Goal: Transaction & Acquisition: Purchase product/service

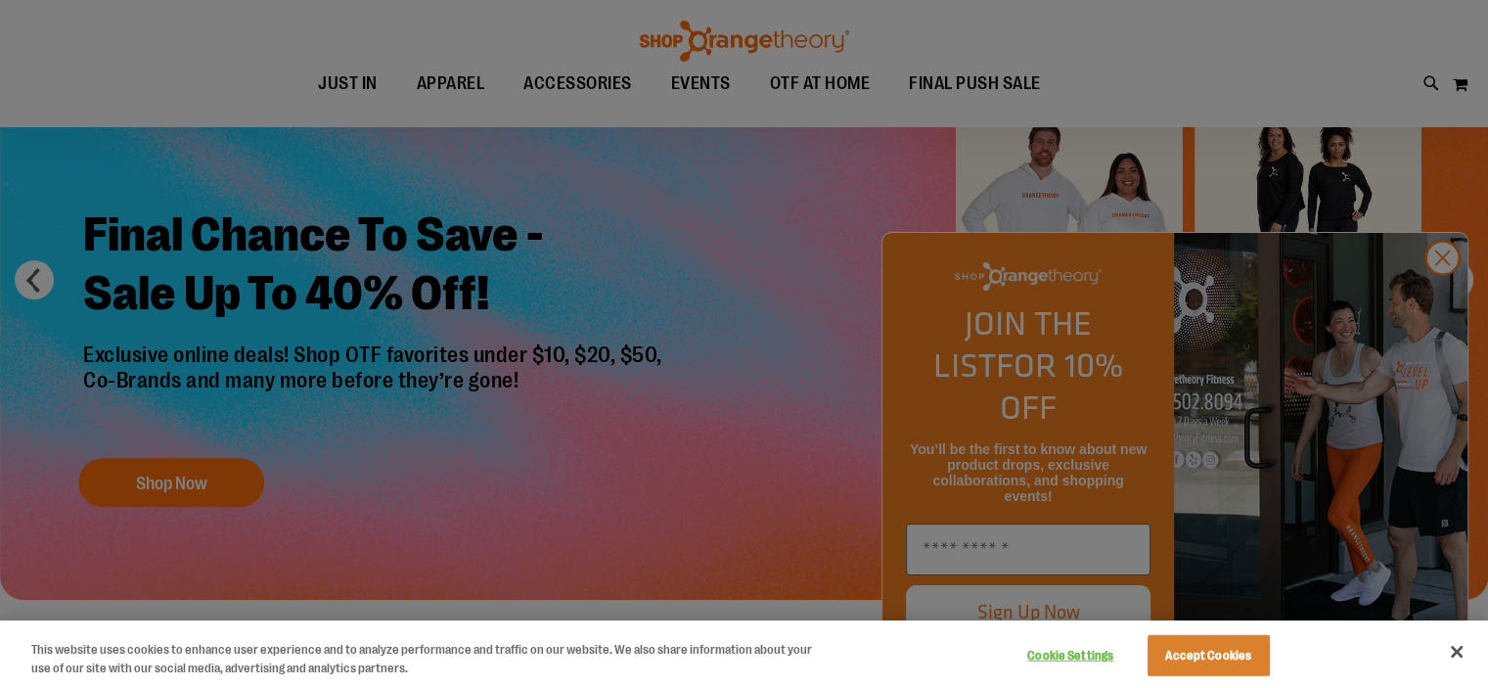
scroll to position [195, 0]
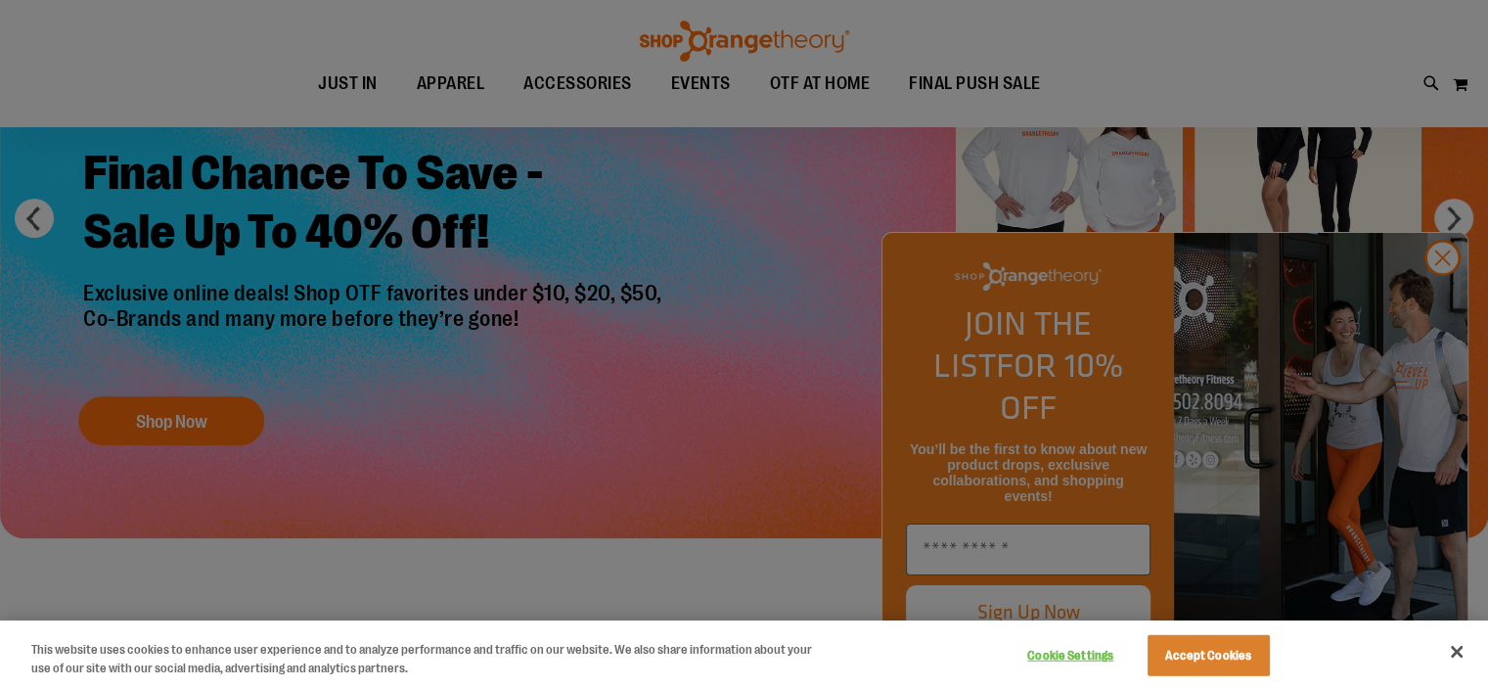
click at [1444, 295] on div at bounding box center [744, 344] width 1488 height 688
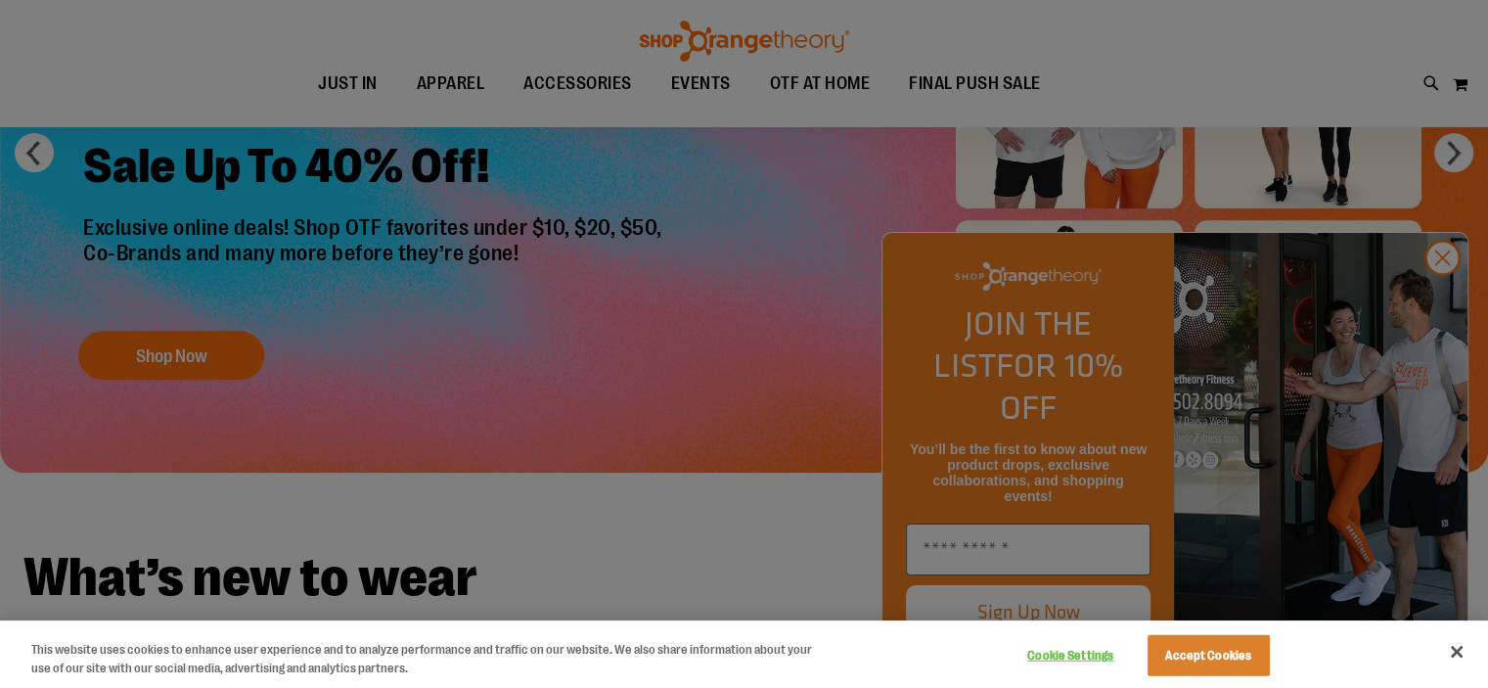
scroll to position [293, 0]
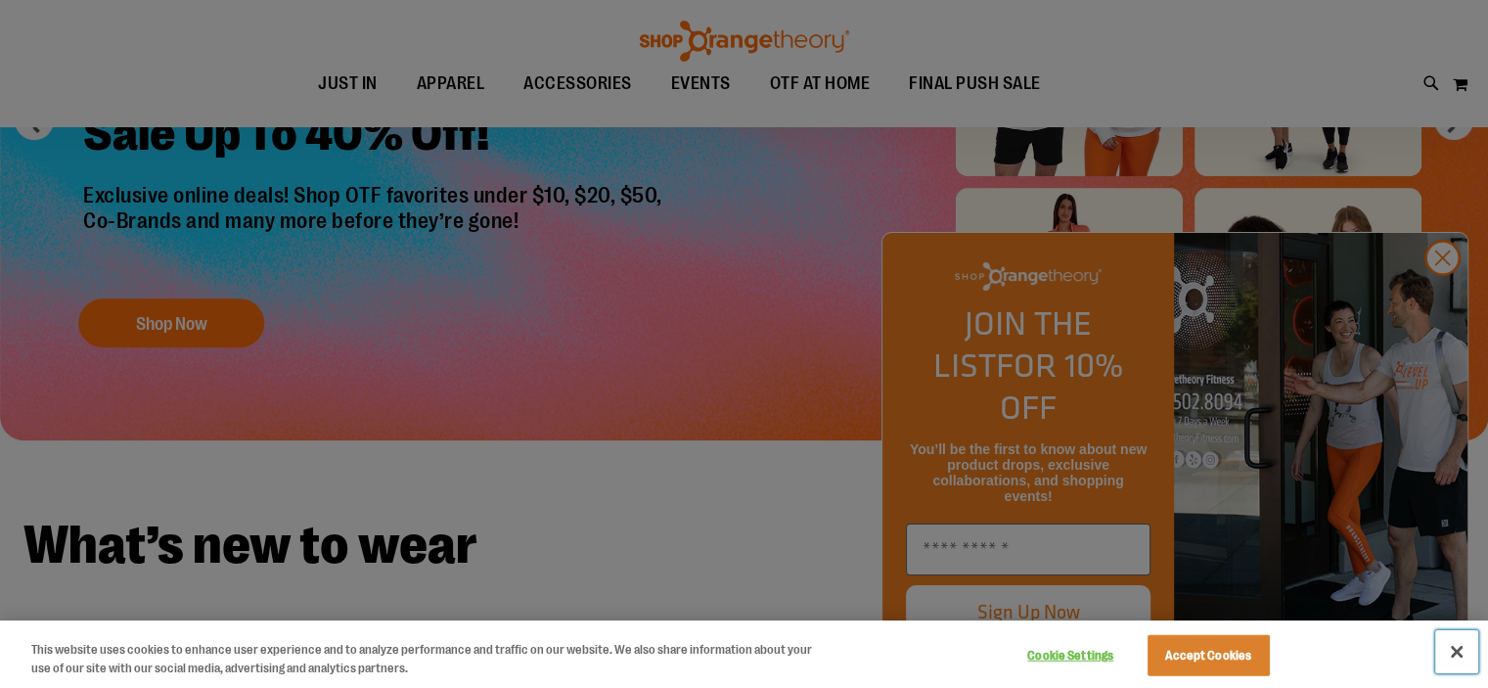
click at [1459, 655] on button "Close" at bounding box center [1456, 651] width 43 height 43
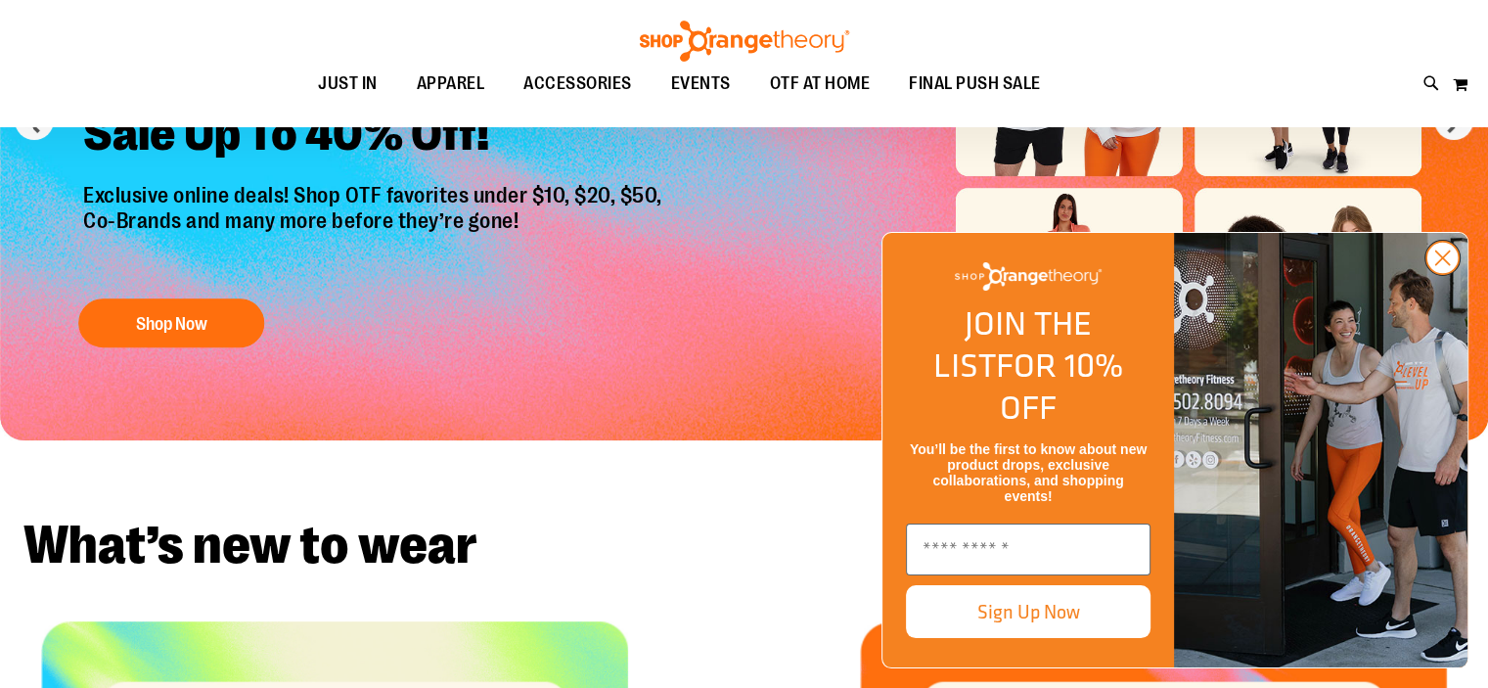
click at [1440, 274] on circle "Close dialog" at bounding box center [1443, 258] width 32 height 32
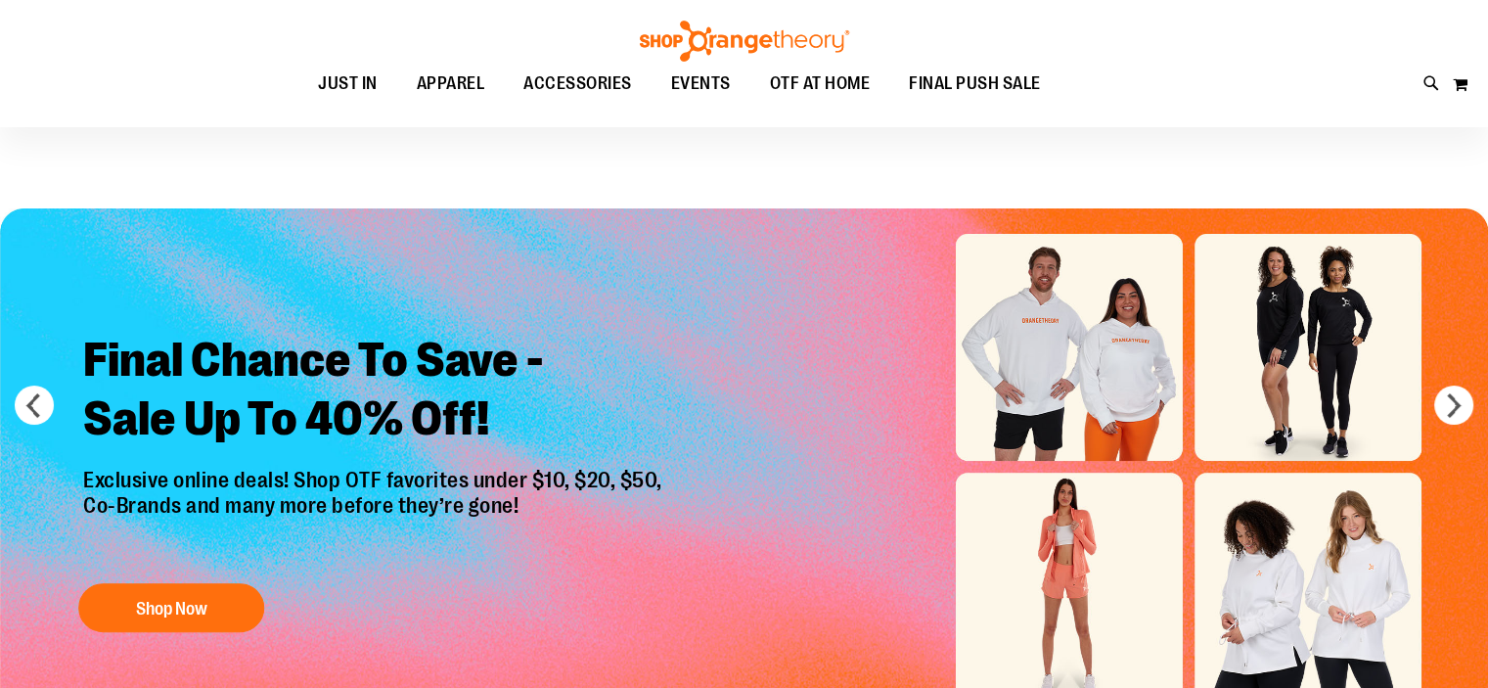
scroll to position [0, 0]
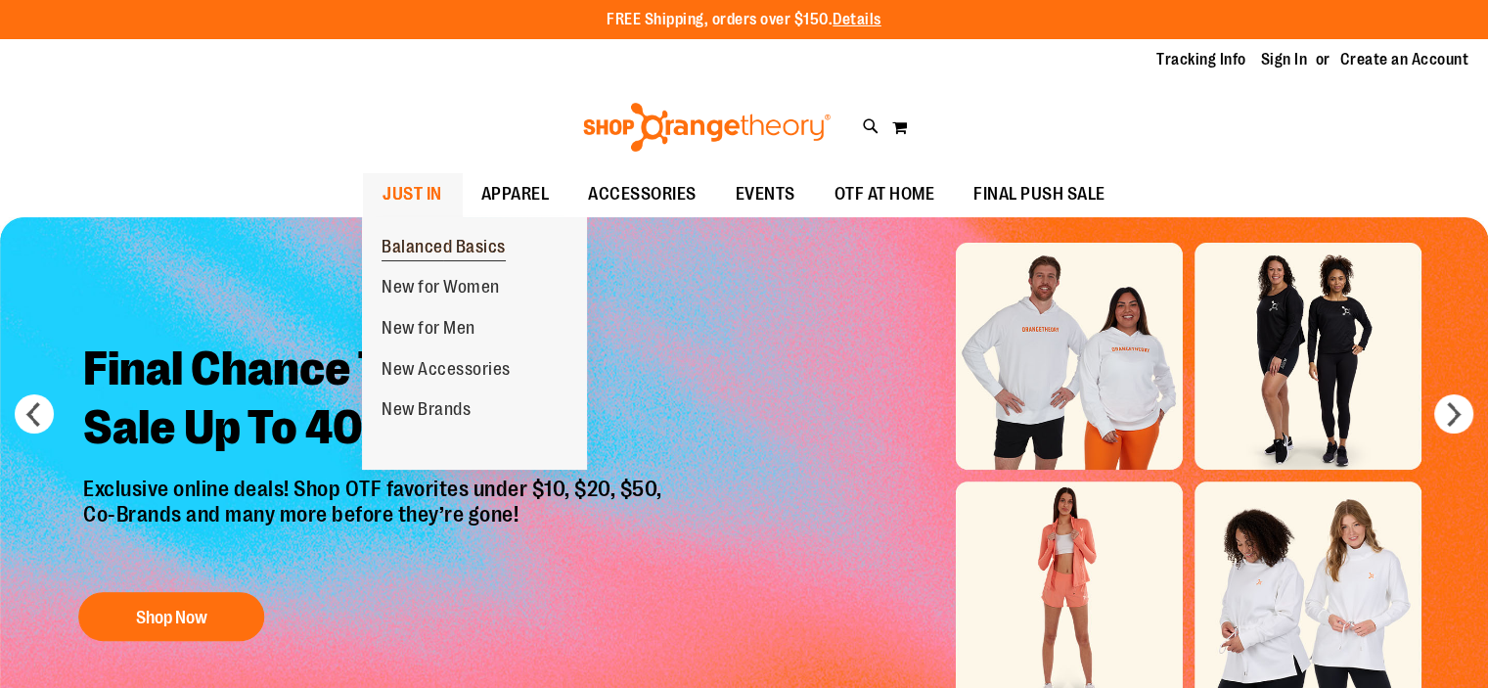
click at [427, 244] on span "Balanced Basics" at bounding box center [444, 249] width 124 height 24
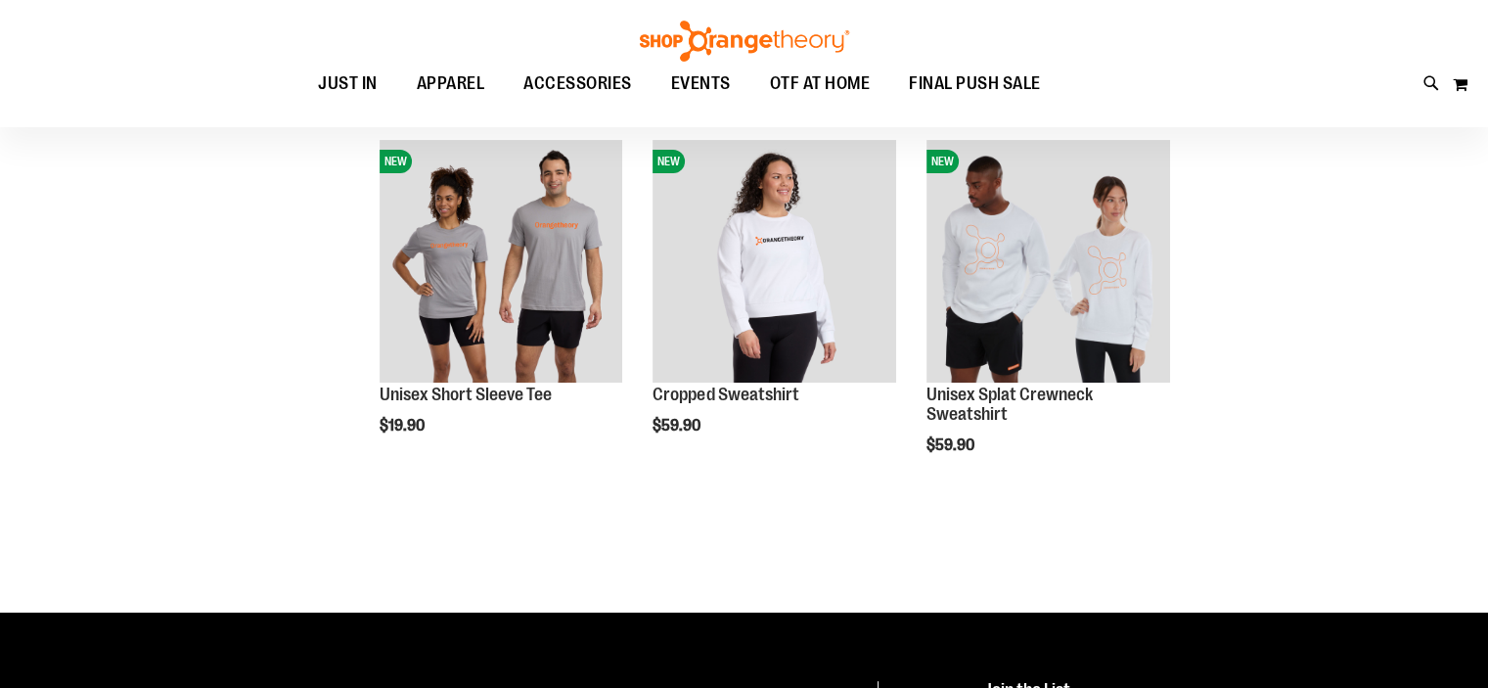
scroll to position [43, 0]
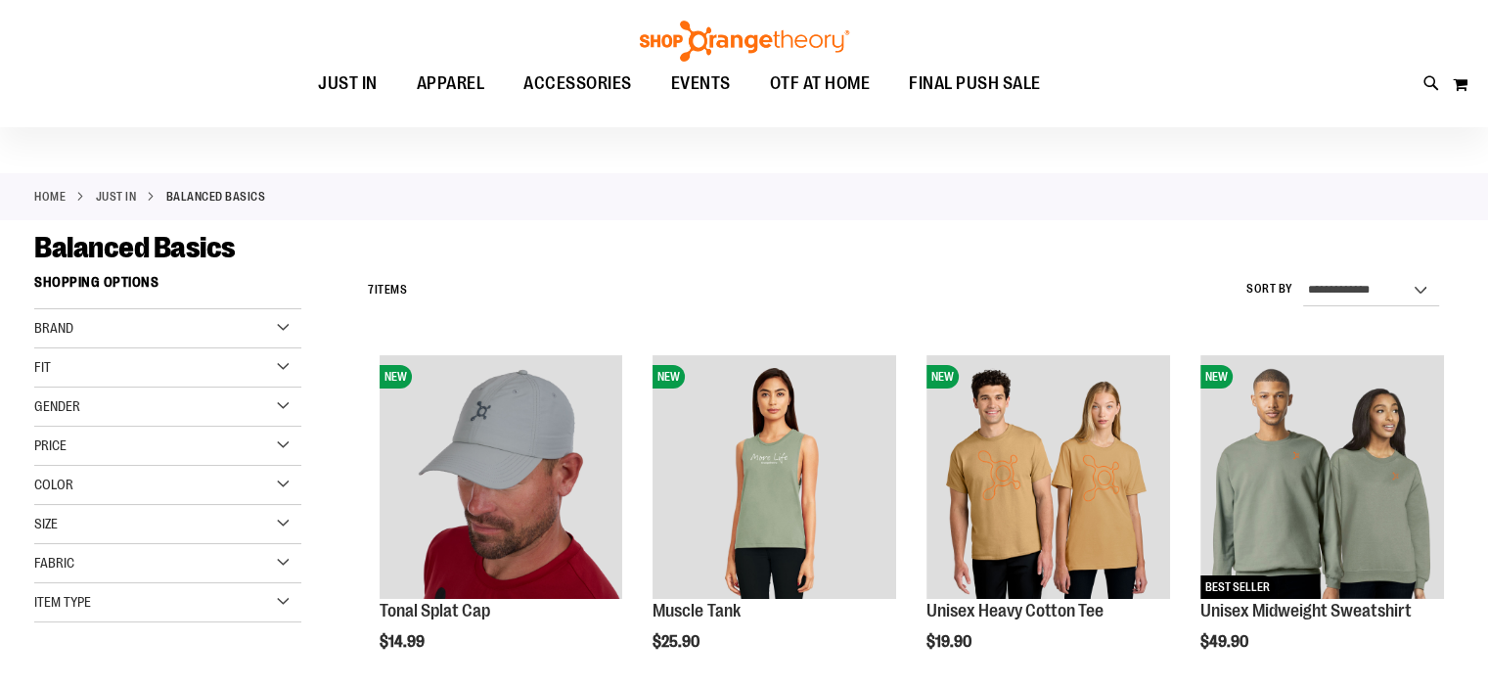
click at [282, 363] on div "Fit" at bounding box center [167, 367] width 267 height 39
click at [280, 603] on div "Item Type" at bounding box center [167, 602] width 267 height 39
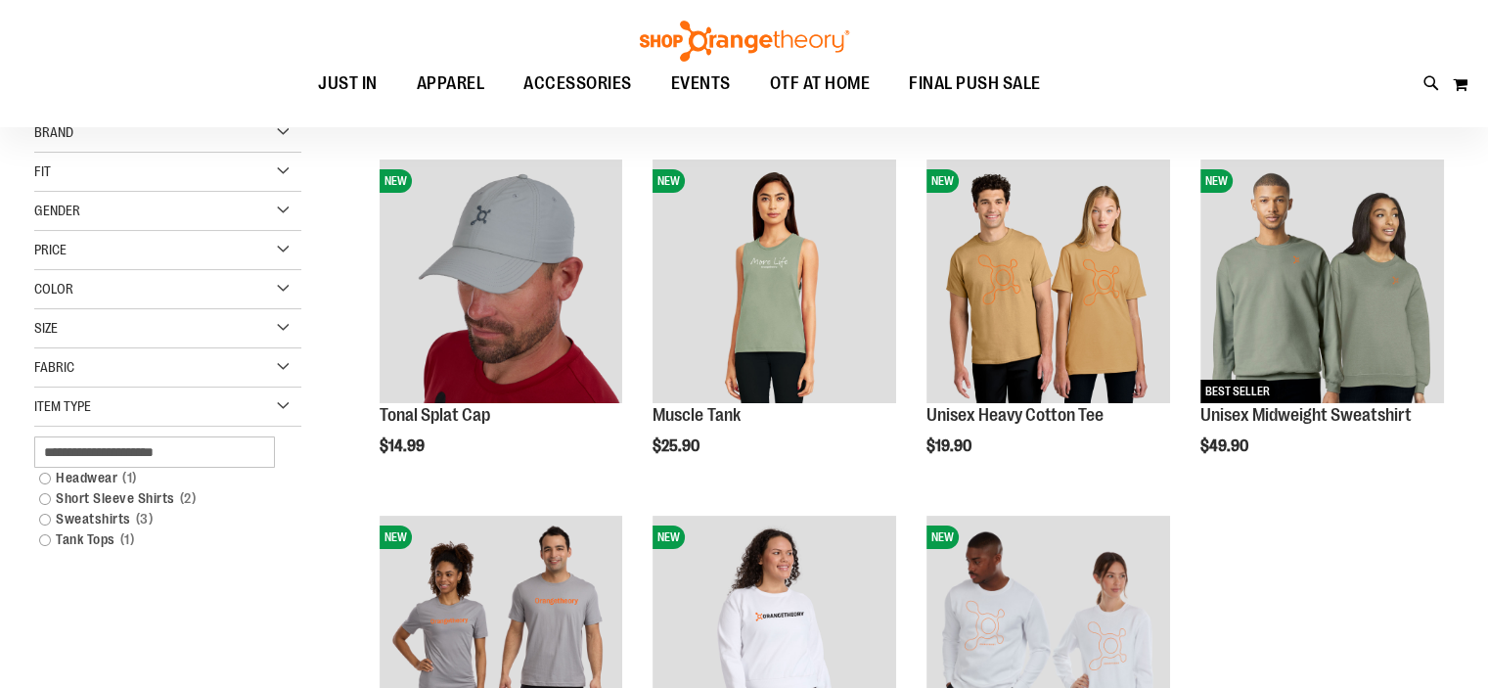
scroll to position [0, 0]
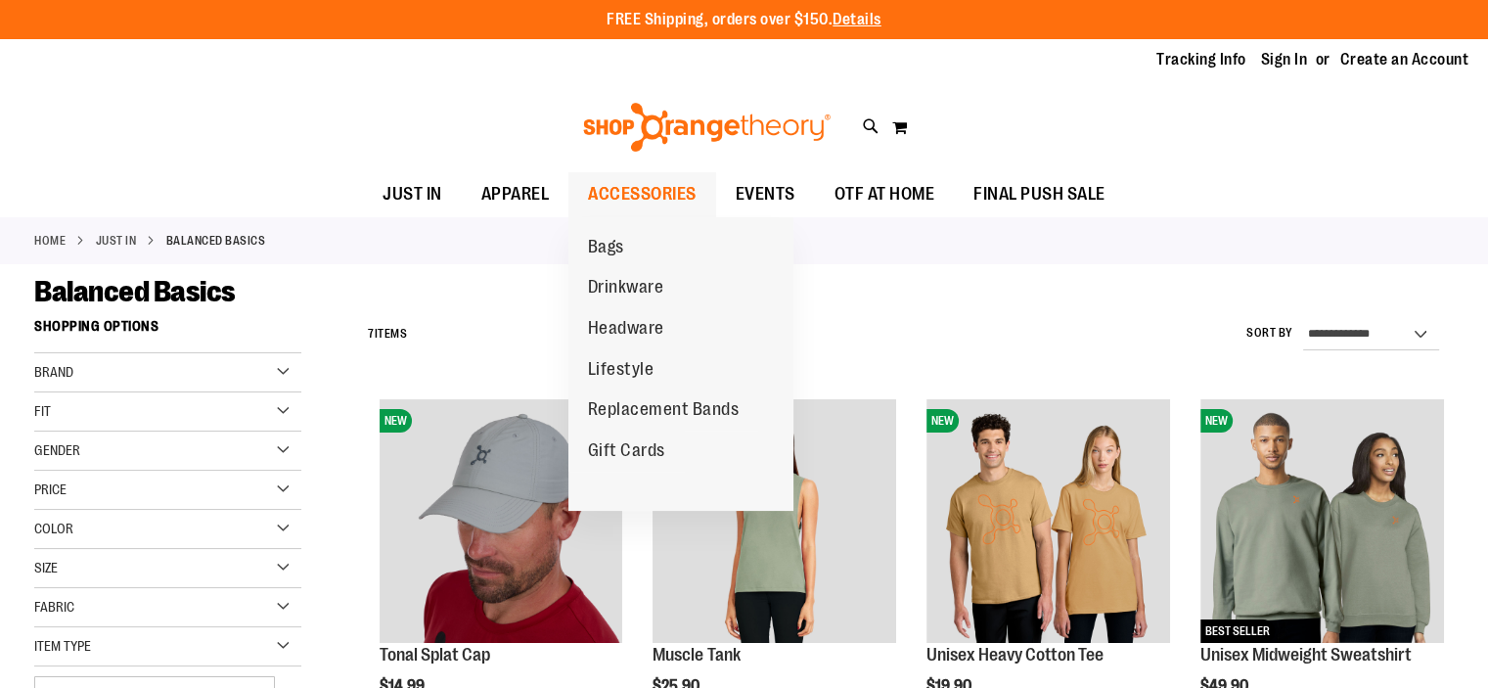
click at [639, 187] on span "ACCESSORIES" at bounding box center [642, 194] width 109 height 44
click at [638, 195] on span "ACCESSORIES" at bounding box center [642, 194] width 109 height 44
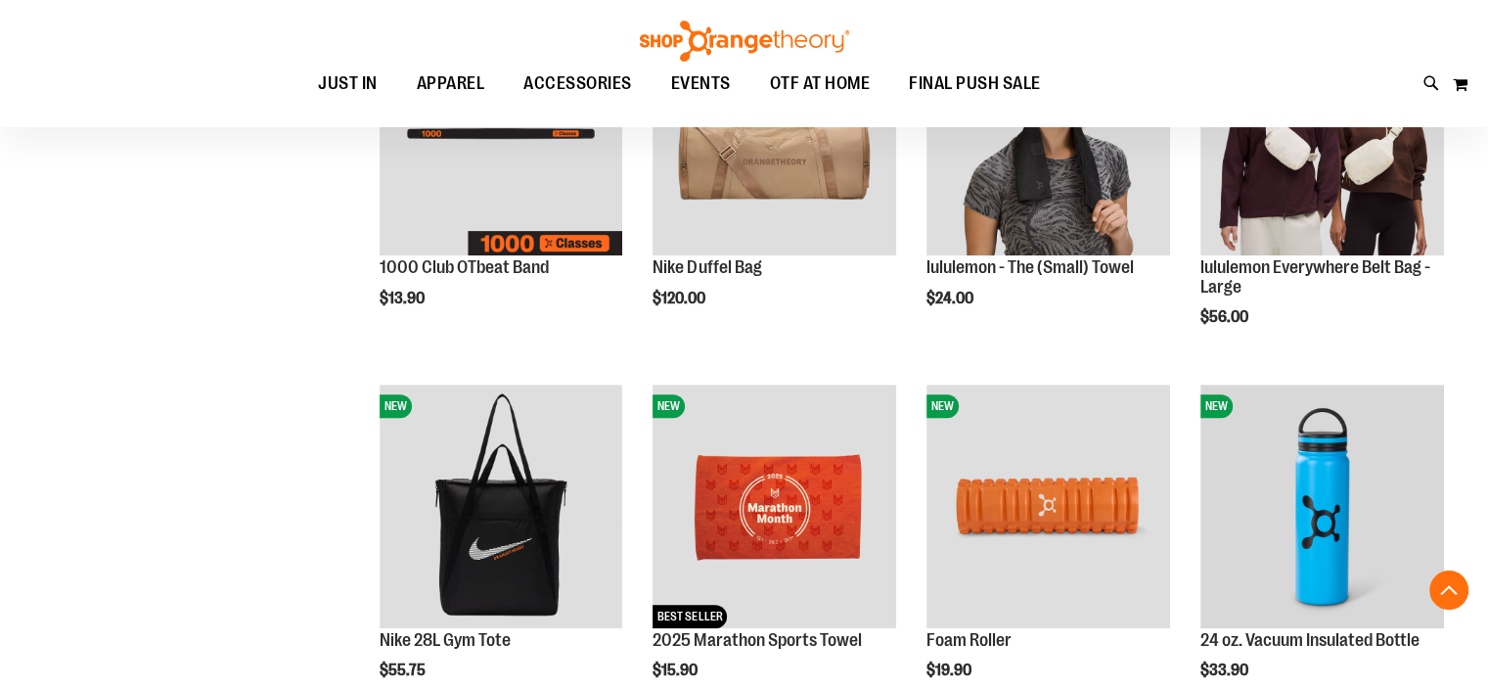
scroll to position [782, 0]
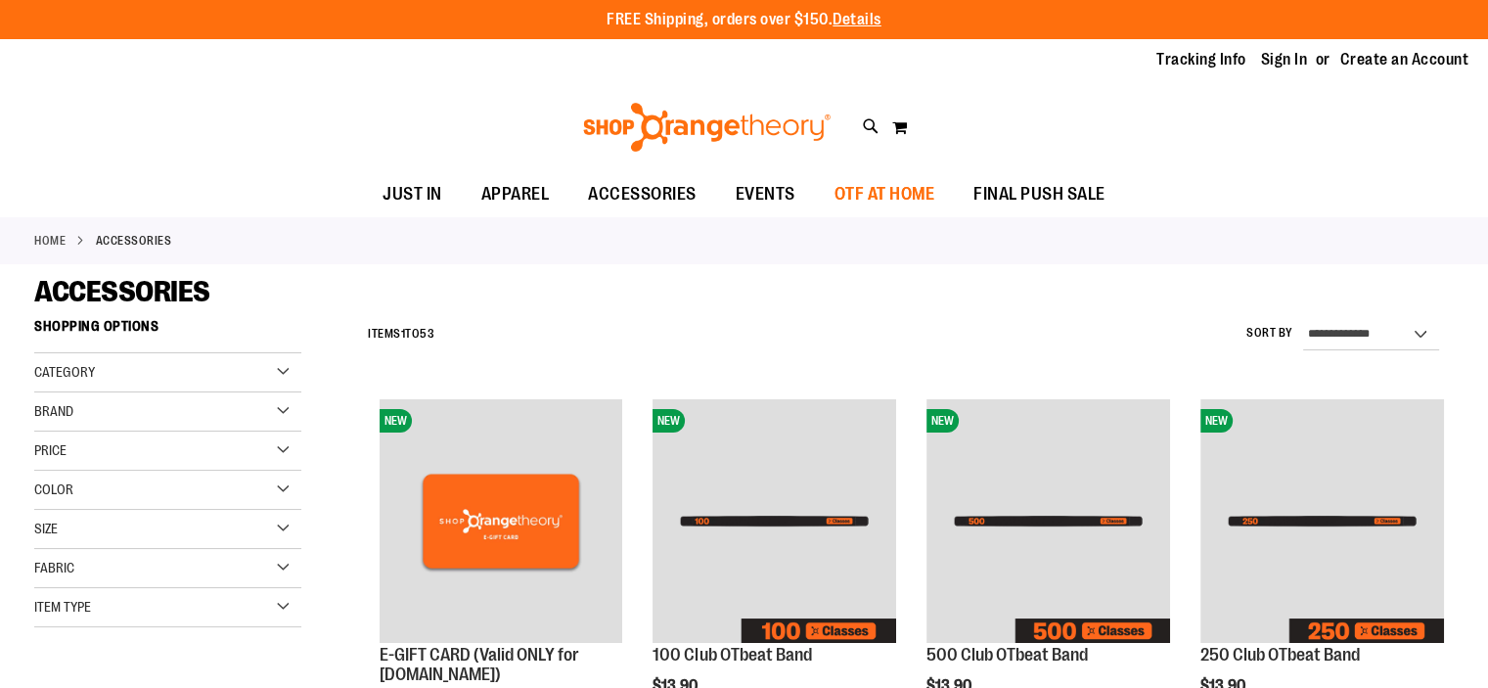
click at [892, 194] on span "OTF AT HOME" at bounding box center [885, 194] width 101 height 44
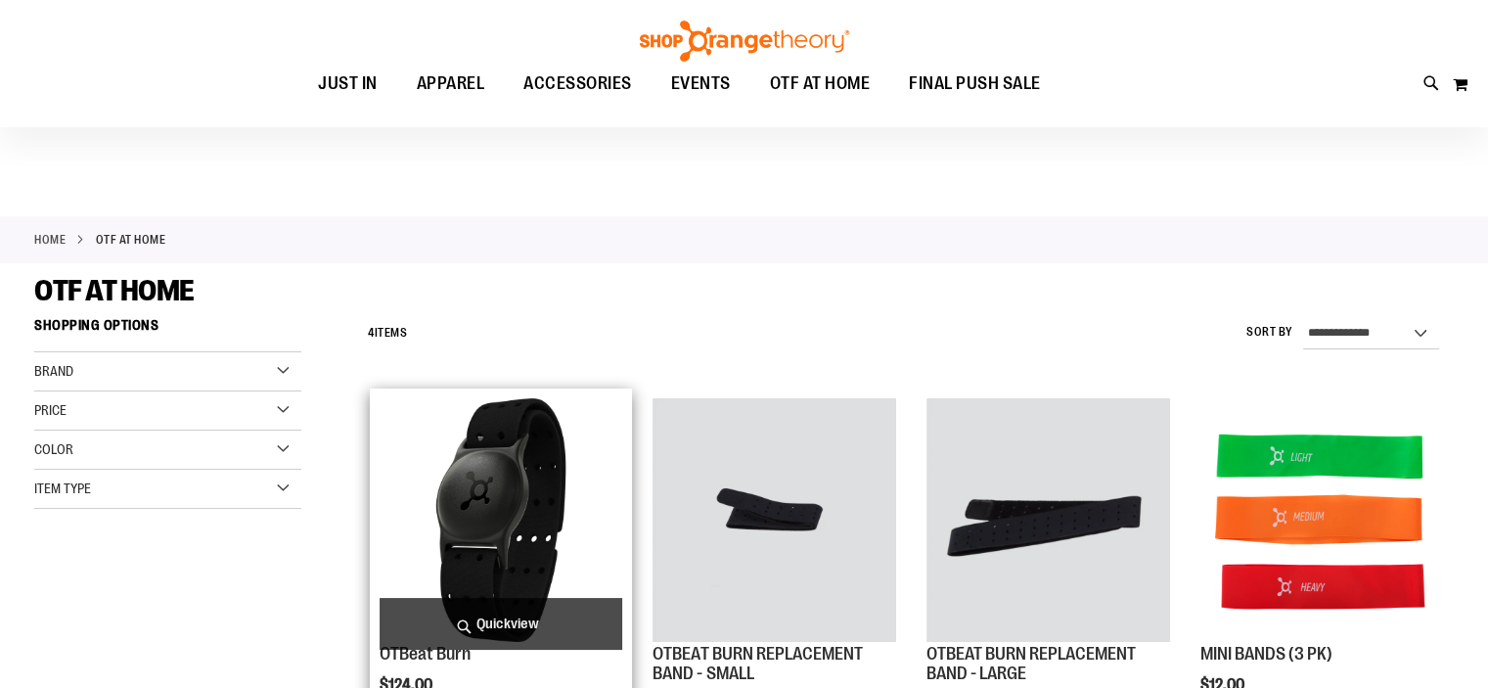
scroll to position [195, 0]
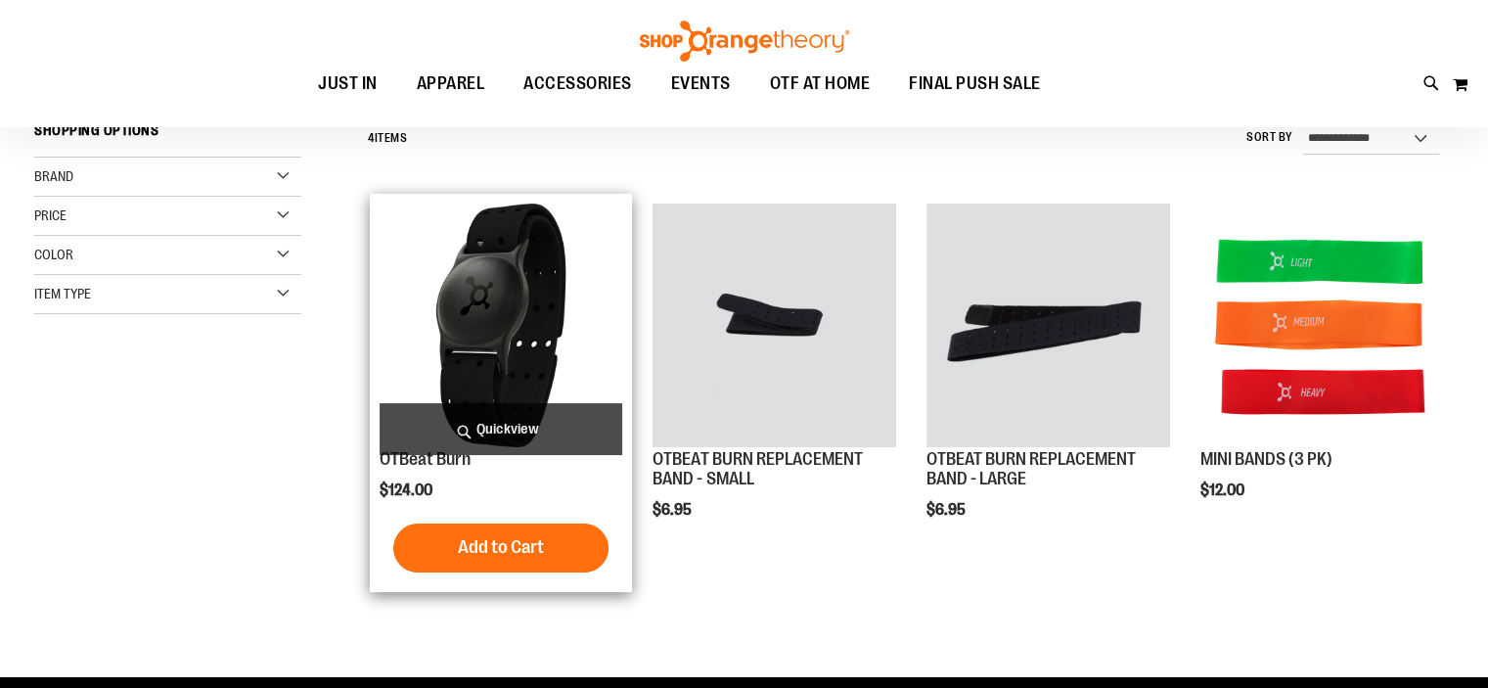
click at [516, 314] on img "product" at bounding box center [502, 326] width 244 height 244
